Goal: Task Accomplishment & Management: Manage account settings

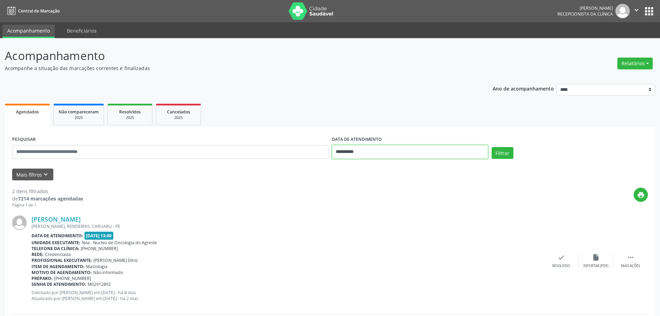
click at [356, 153] on input "**********" at bounding box center [410, 152] width 156 height 14
click at [355, 186] on span "1" at bounding box center [355, 188] width 14 height 14
type input "**********"
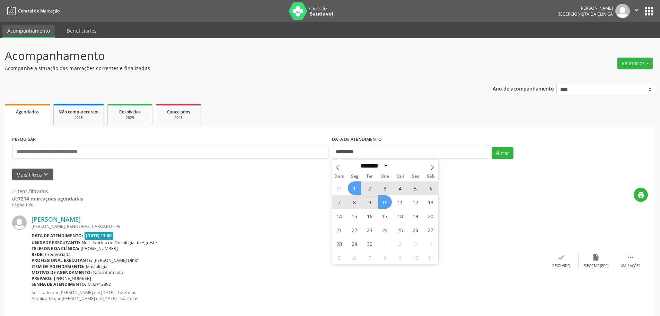
click at [388, 203] on span "10" at bounding box center [385, 202] width 14 height 14
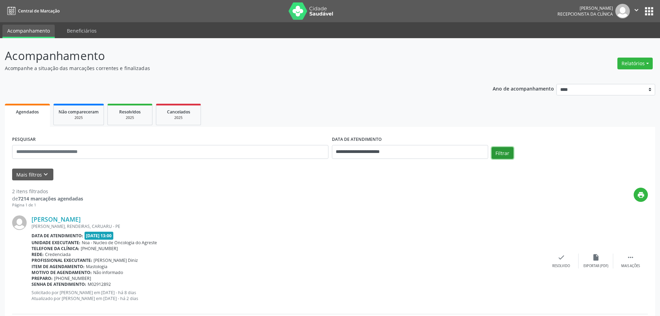
click at [505, 156] on button "Filtrar" at bounding box center [503, 153] width 22 height 12
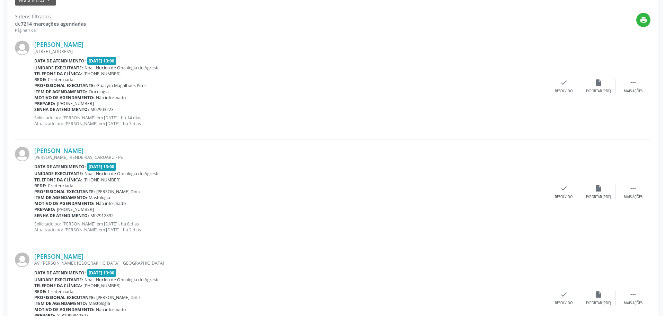
scroll to position [221, 0]
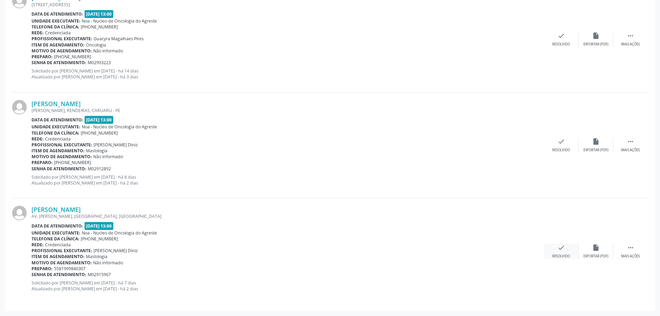
click at [556, 249] on div "check Resolvido" at bounding box center [561, 251] width 35 height 15
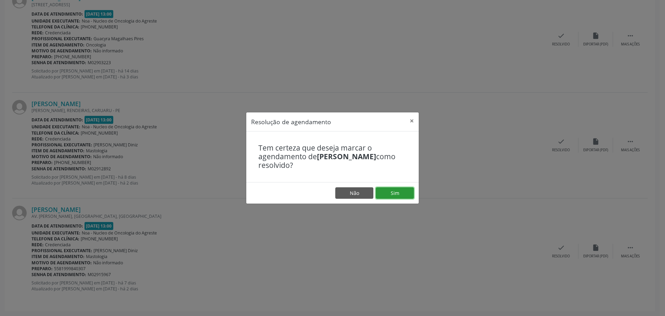
click at [387, 192] on button "Sim" at bounding box center [395, 193] width 38 height 12
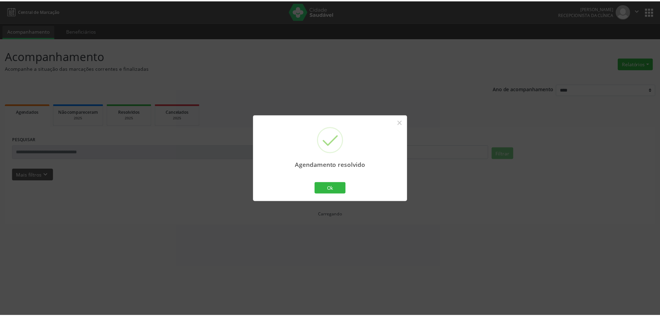
scroll to position [0, 0]
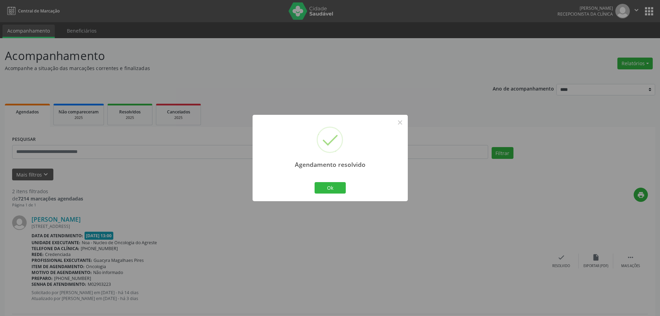
click at [325, 195] on div "Agendamento resolvido × Ok Cancel" at bounding box center [330, 158] width 155 height 86
click at [328, 189] on button "Ok" at bounding box center [330, 188] width 31 height 12
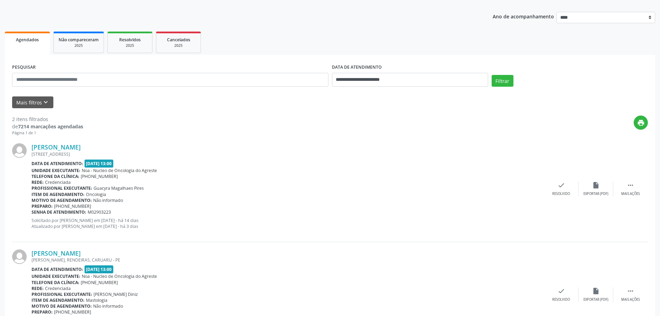
scroll to position [69, 0]
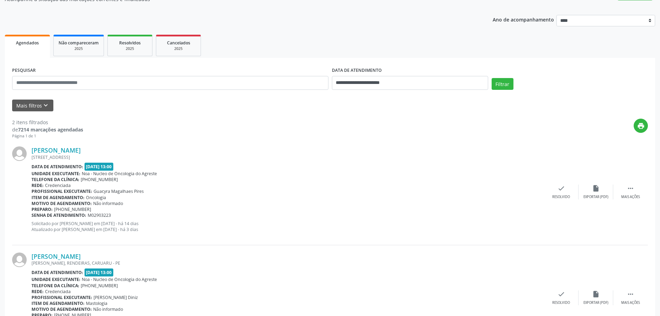
click at [496, 90] on div "Filtrar" at bounding box center [570, 86] width 160 height 17
click at [499, 87] on button "Filtrar" at bounding box center [503, 84] width 22 height 12
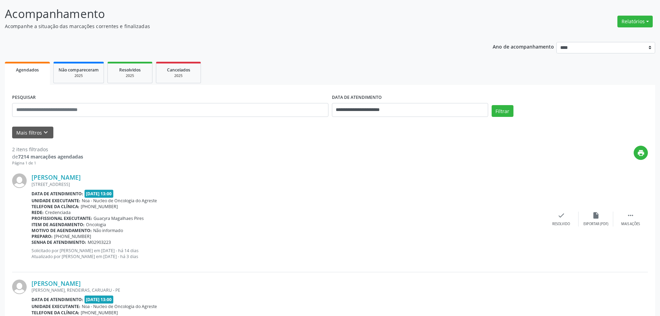
scroll to position [116, 0]
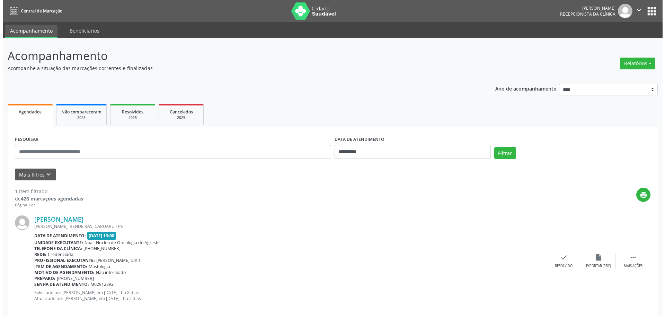
scroll to position [10, 0]
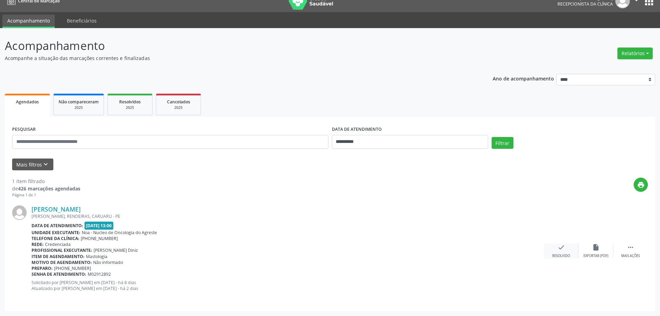
click at [555, 250] on div "check Resolvido" at bounding box center [561, 250] width 35 height 15
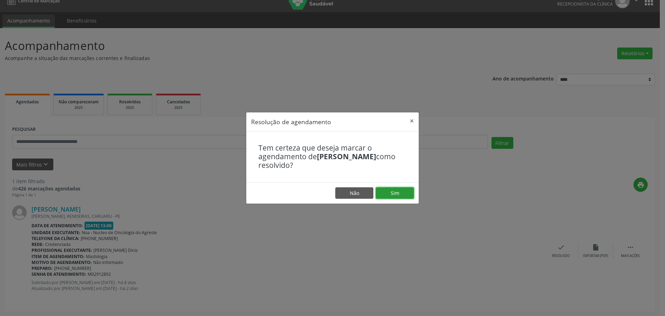
click at [410, 192] on button "Sim" at bounding box center [395, 193] width 38 height 12
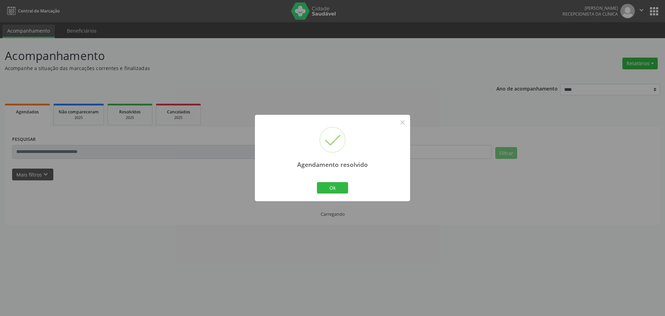
scroll to position [0, 0]
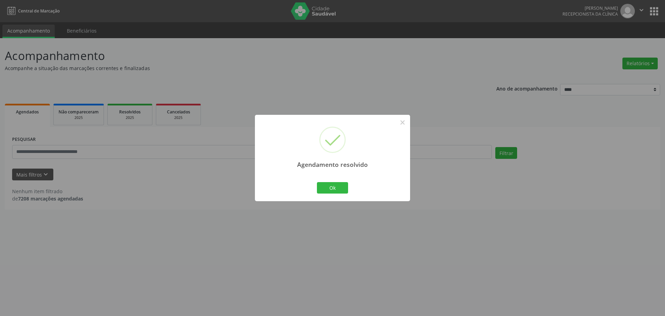
click at [348, 184] on div "Ok Cancel" at bounding box center [333, 187] width 34 height 15
click at [334, 191] on button "Ok" at bounding box center [332, 188] width 31 height 12
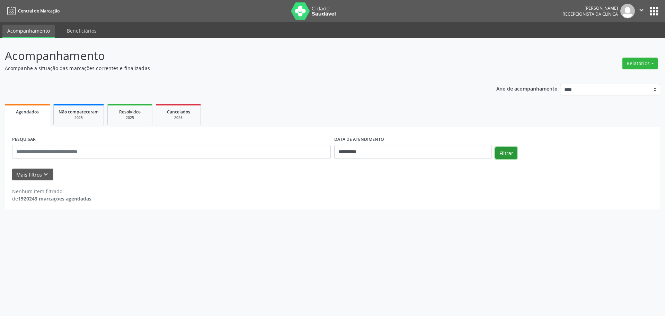
click at [501, 155] on button "Filtrar" at bounding box center [506, 153] width 22 height 12
